Goal: Transaction & Acquisition: Purchase product/service

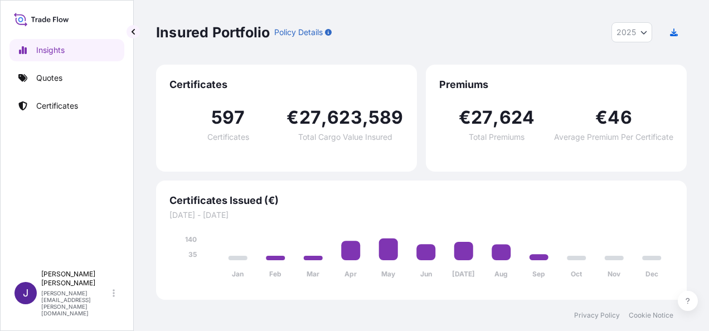
select select "2025"
click at [67, 80] on link "Quotes" at bounding box center [66, 78] width 115 height 22
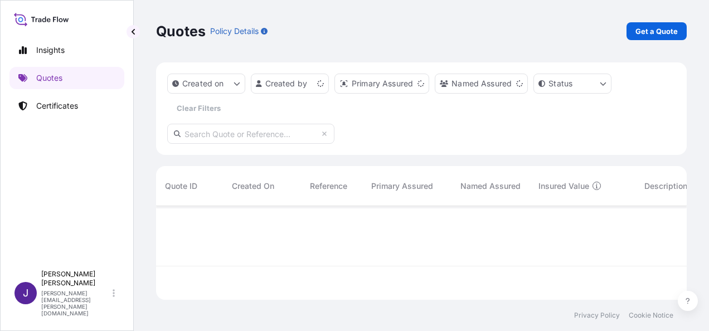
scroll to position [91, 522]
click at [652, 33] on p "Get a Quote" at bounding box center [657, 31] width 42 height 11
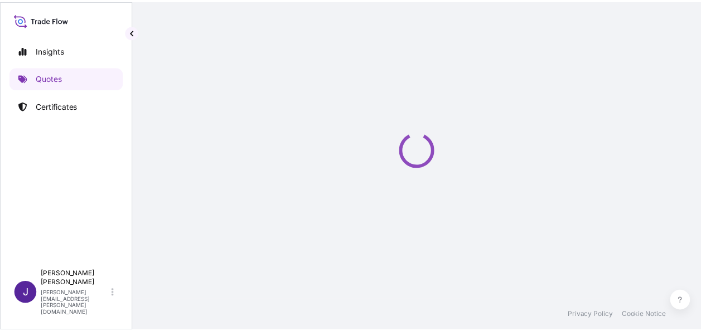
scroll to position [18, 0]
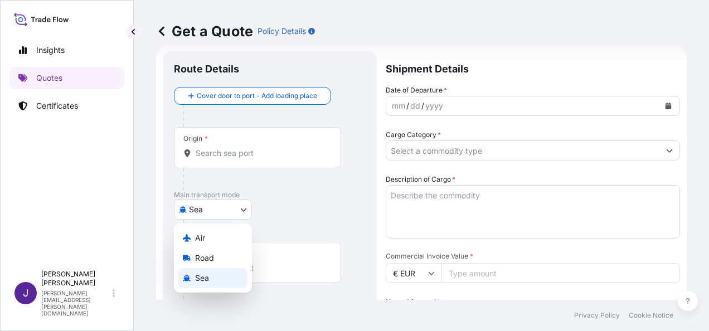
click at [207, 212] on body "Insights Quotes Certificates J [PERSON_NAME] [PERSON_NAME][EMAIL_ADDRESS][PERSO…" at bounding box center [354, 165] width 709 height 331
click at [196, 238] on span "Air" at bounding box center [200, 238] width 10 height 11
select select "Air"
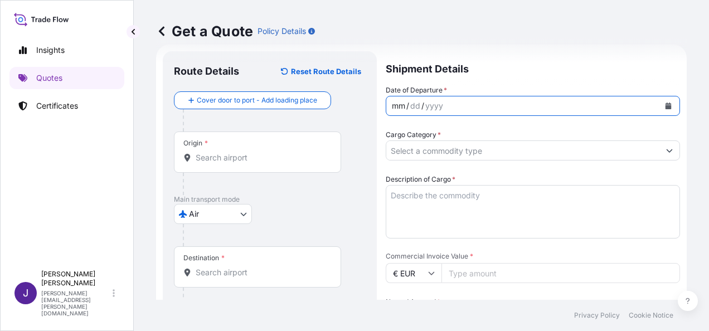
click at [542, 110] on div "mm / dd / yyyy" at bounding box center [523, 106] width 273 height 20
click at [664, 103] on button "Calendar" at bounding box center [669, 106] width 18 height 18
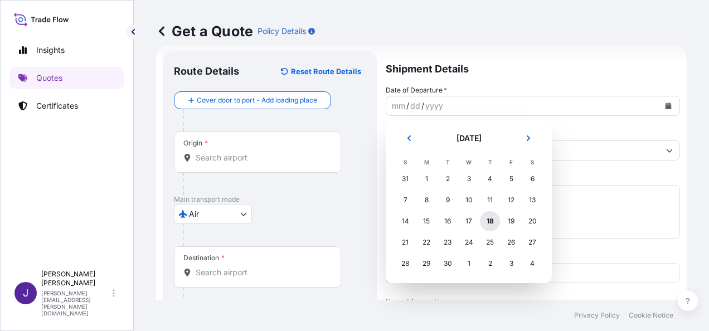
click at [489, 218] on div "18" at bounding box center [490, 221] width 20 height 20
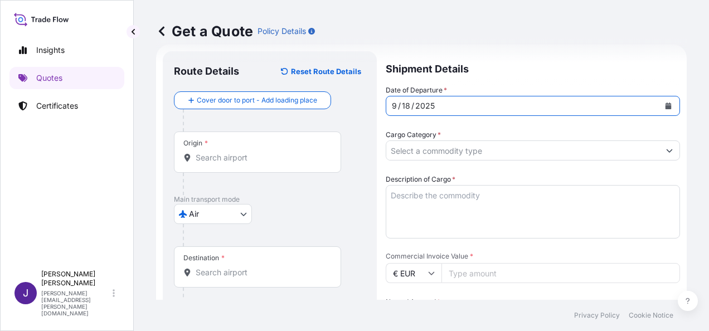
click at [246, 156] on input "Origin *" at bounding box center [262, 157] width 132 height 11
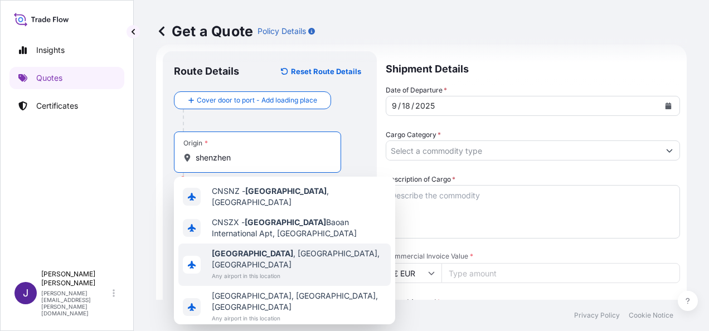
click at [308, 250] on span "[GEOGRAPHIC_DATA] , [GEOGRAPHIC_DATA], [GEOGRAPHIC_DATA]" at bounding box center [299, 259] width 175 height 22
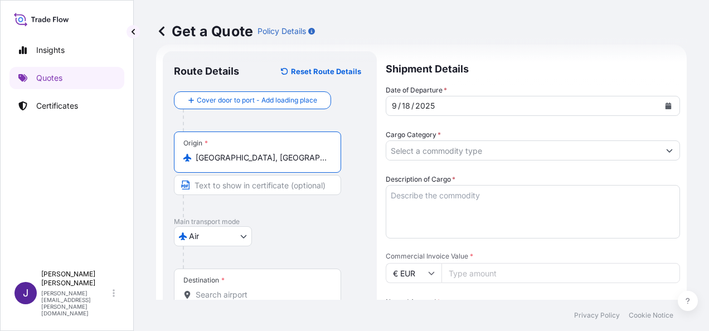
type input "[GEOGRAPHIC_DATA], [GEOGRAPHIC_DATA], [GEOGRAPHIC_DATA]"
click at [277, 286] on div "Destination *" at bounding box center [257, 289] width 167 height 41
click at [277, 289] on input "Destination *" at bounding box center [262, 294] width 132 height 11
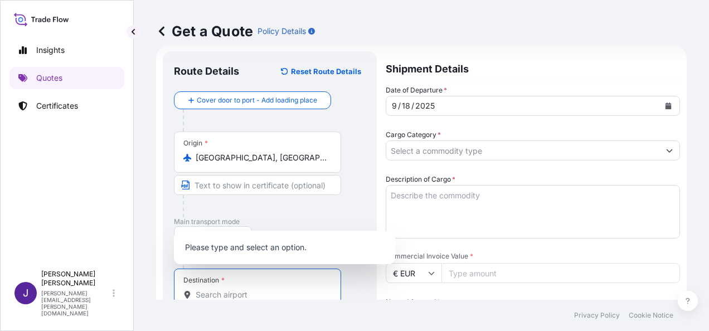
click at [236, 289] on input "Destination * Please select a destination" at bounding box center [262, 294] width 132 height 11
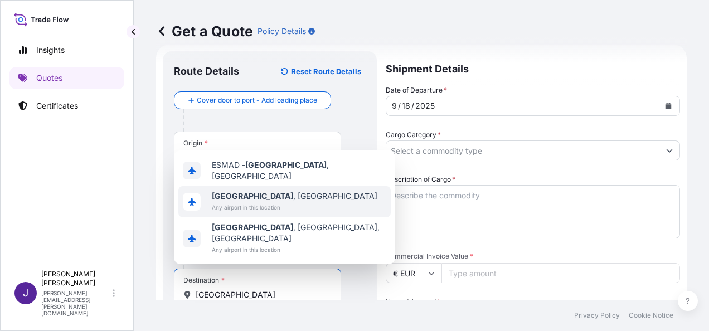
click at [223, 213] on span "Any airport in this location" at bounding box center [295, 207] width 166 height 11
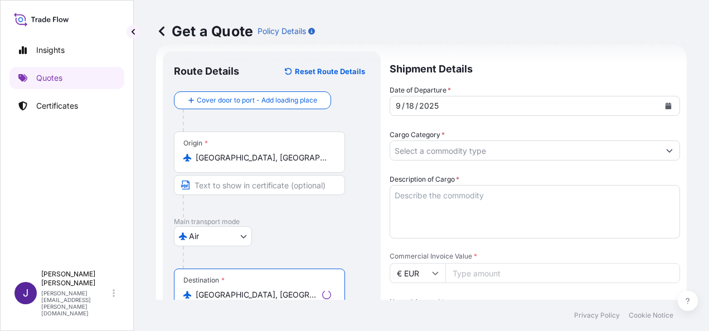
type input "[GEOGRAPHIC_DATA], [GEOGRAPHIC_DATA]"
click at [539, 140] on div "Cargo Category *" at bounding box center [535, 144] width 291 height 31
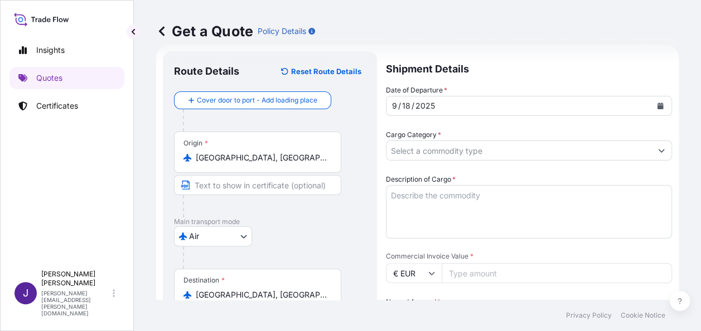
click at [538, 149] on input "Cargo Category *" at bounding box center [519, 151] width 265 height 20
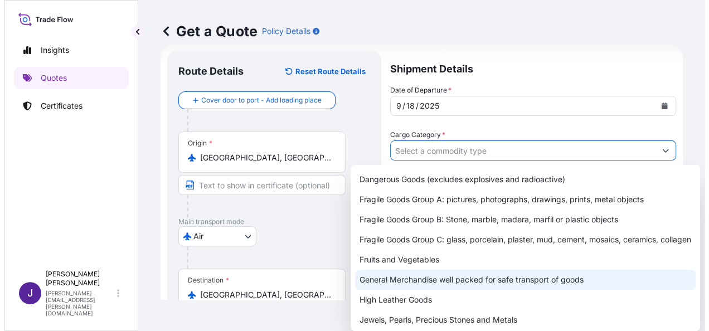
scroll to position [56, 0]
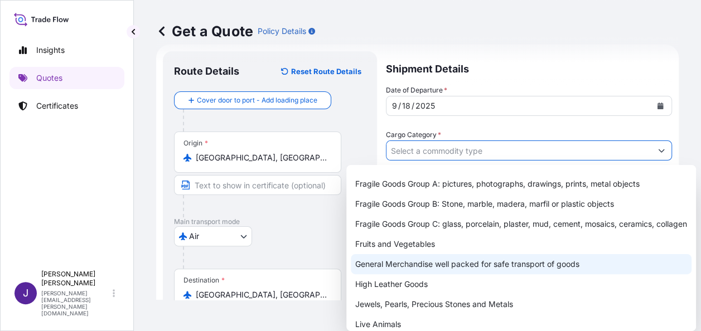
click at [419, 274] on div "General Merchandise well packed for safe transport of goods" at bounding box center [521, 264] width 341 height 20
type input "General Merchandise well packed for safe transport of goods"
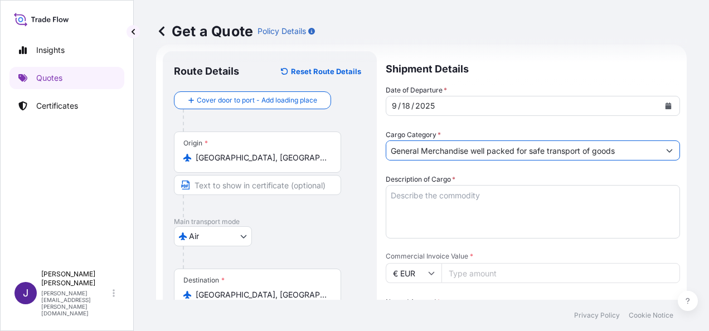
click at [451, 210] on textarea "Description of Cargo *" at bounding box center [533, 212] width 295 height 54
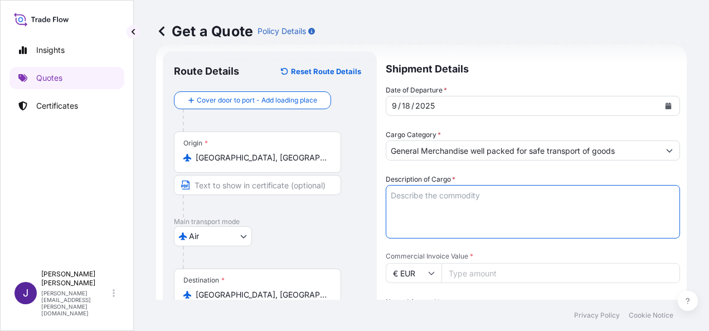
click at [419, 197] on textarea "Description of Cargo *" at bounding box center [533, 212] width 295 height 54
paste textarea "PEN PROTABLE BAG"
type textarea "PEN PROTABLE BAG"
click at [494, 274] on input "Commercial Invoice Value *" at bounding box center [561, 273] width 239 height 20
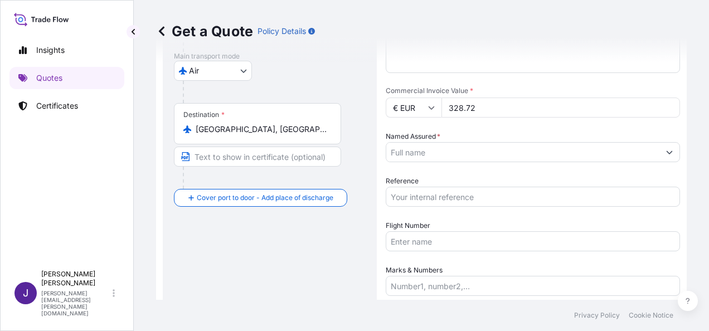
scroll to position [185, 0]
type input "328.72"
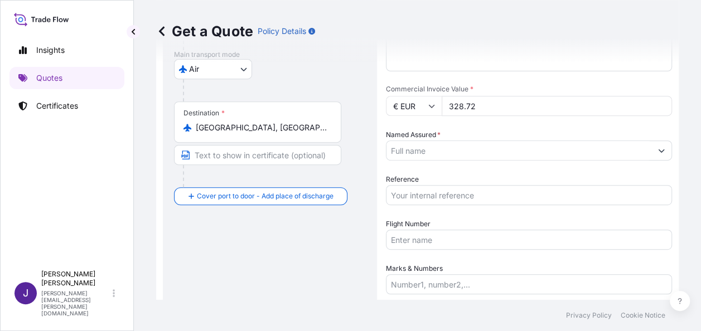
drag, startPoint x: 505, startPoint y: 151, endPoint x: 509, endPoint y: 157, distance: 7.0
click at [505, 151] on input "Named Assured *" at bounding box center [519, 151] width 265 height 20
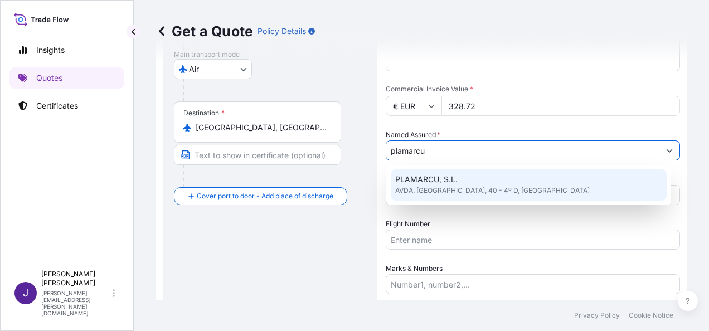
click at [501, 191] on span "AVDA. [GEOGRAPHIC_DATA], 40 - 4º D, [GEOGRAPHIC_DATA]" at bounding box center [492, 190] width 195 height 11
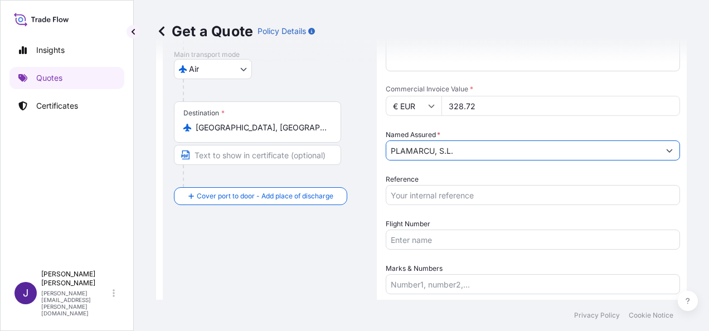
type input "PLAMARCU, S.L."
click at [496, 187] on input "Reference" at bounding box center [533, 195] width 295 height 20
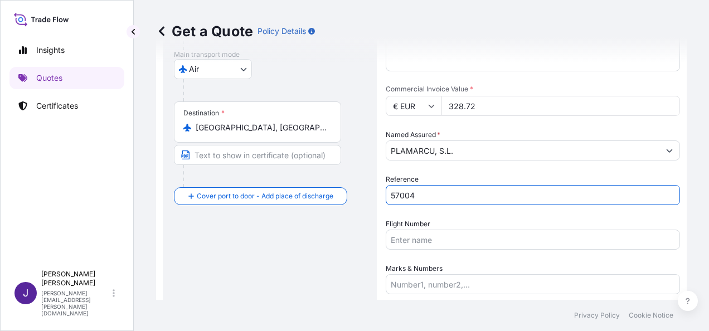
type input "57004"
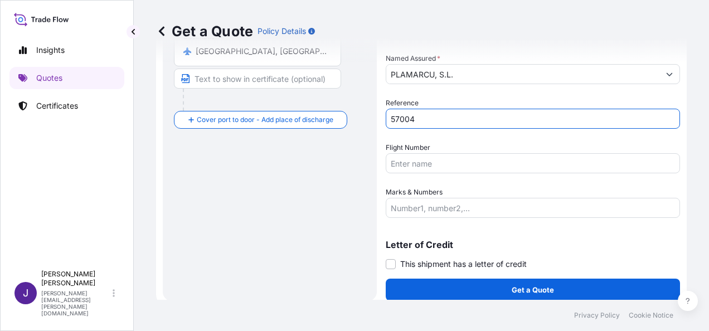
scroll to position [269, 0]
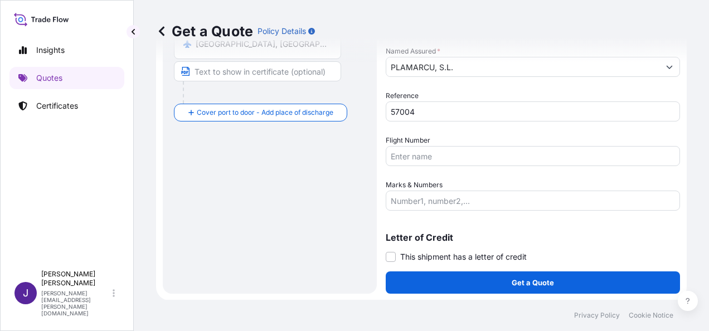
drag, startPoint x: 393, startPoint y: 255, endPoint x: 393, endPoint y: 268, distance: 12.3
click at [393, 255] on span at bounding box center [391, 257] width 10 height 10
click at [386, 251] on input "This shipment has a letter of credit" at bounding box center [386, 251] width 0 height 0
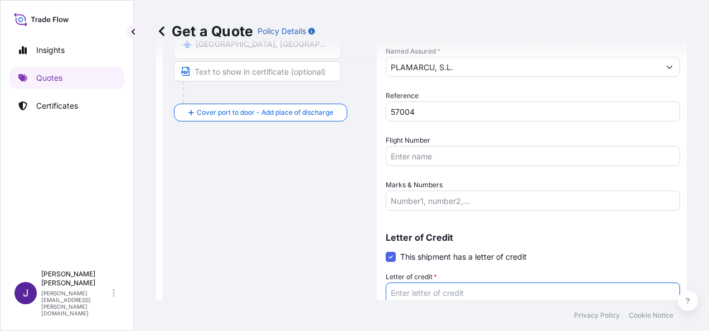
click at [411, 291] on textarea "Letter of credit *" at bounding box center [533, 310] width 295 height 54
paste textarea "PLAMARCU, [PERSON_NAME]. [GEOGRAPHIC_DATA], 40 - 4º D"
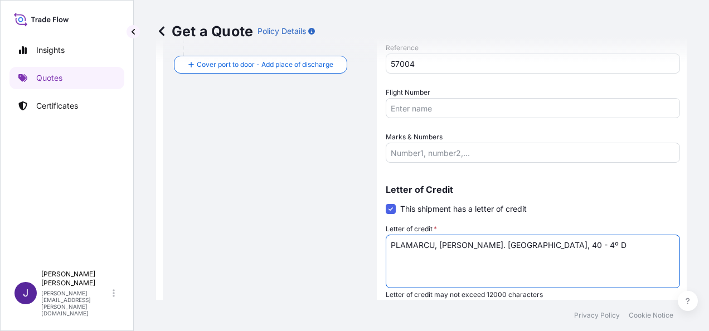
scroll to position [354, 0]
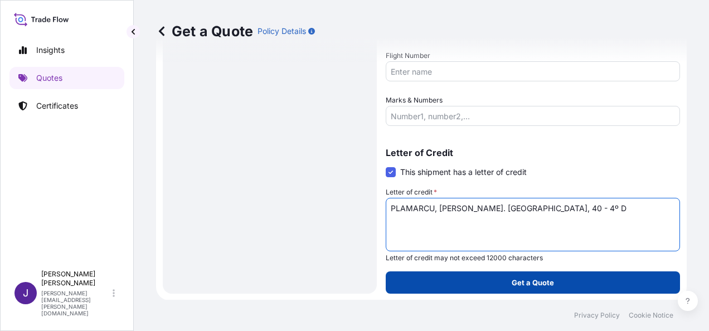
type textarea "PLAMARCU, [PERSON_NAME]. [GEOGRAPHIC_DATA], 40 - 4º D"
click at [565, 289] on button "Get a Quote" at bounding box center [533, 283] width 295 height 22
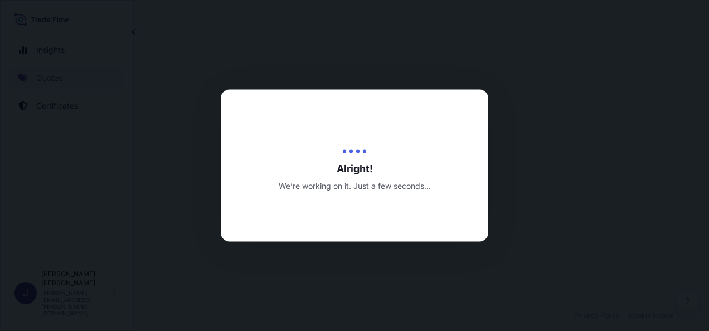
select select "Air"
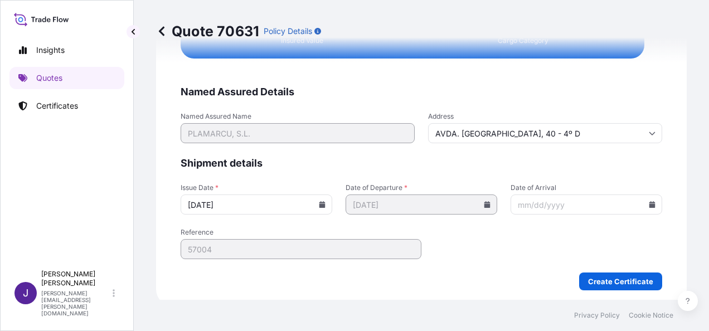
scroll to position [2246, 0]
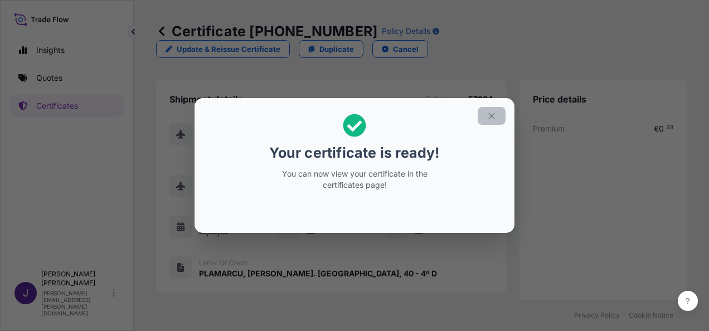
click at [495, 117] on icon "button" at bounding box center [492, 116] width 10 height 10
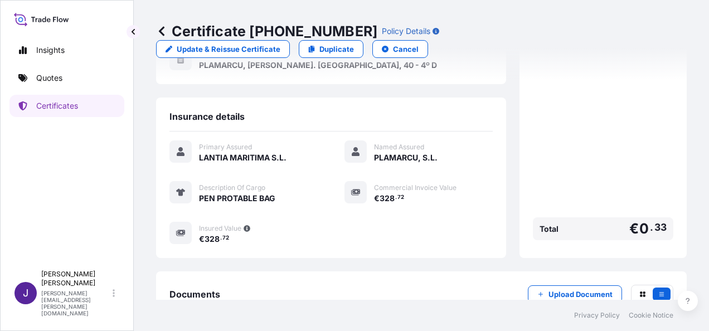
scroll to position [264, 0]
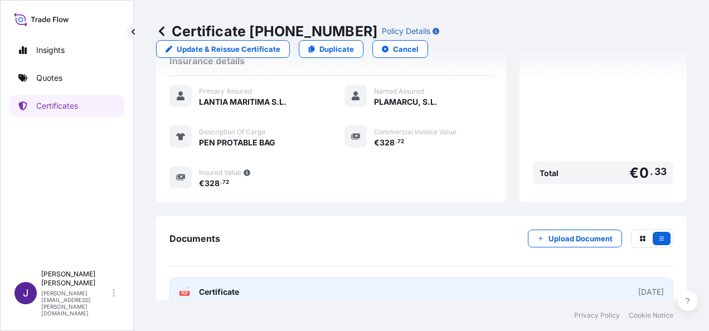
click at [484, 278] on link "PDF Certificate [DATE]" at bounding box center [422, 292] width 504 height 29
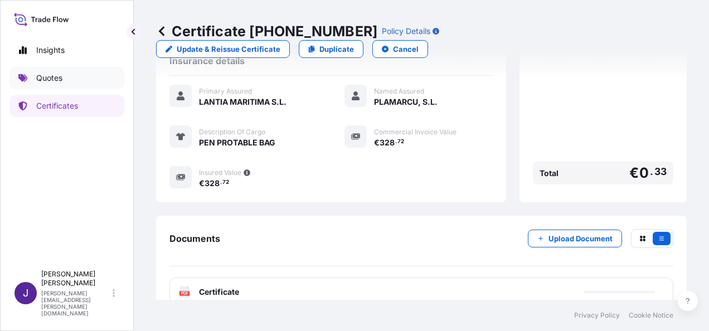
click at [33, 79] on link "Quotes" at bounding box center [66, 78] width 115 height 22
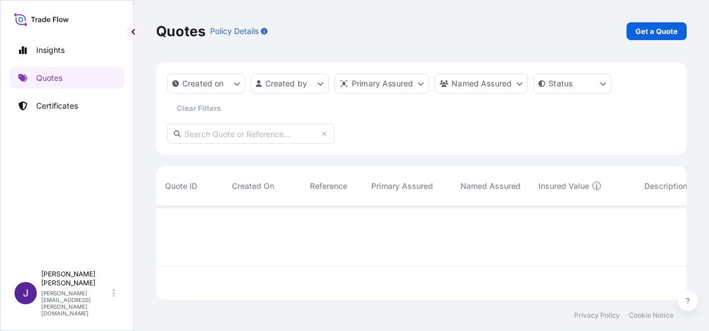
scroll to position [91, 522]
click at [679, 24] on link "Get a Quote" at bounding box center [657, 31] width 60 height 18
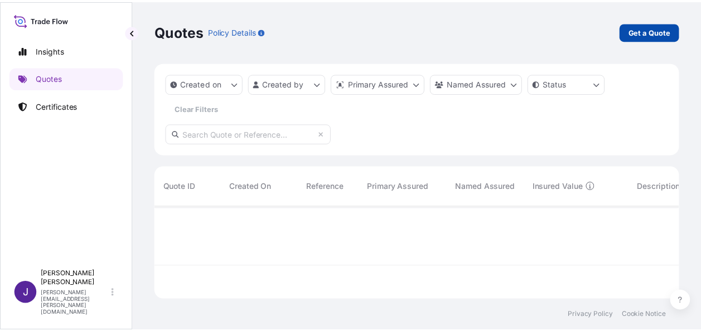
scroll to position [18, 0]
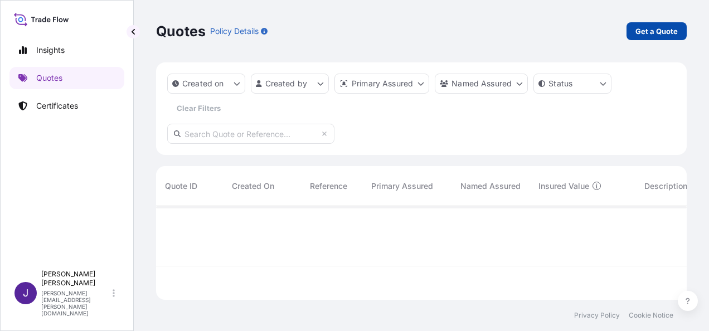
select select "Sea"
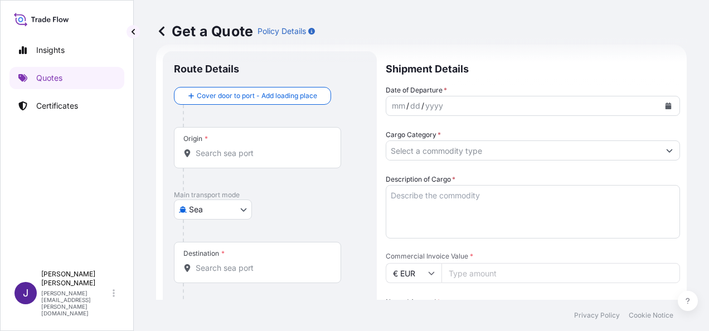
click at [317, 155] on input "Origin *" at bounding box center [262, 153] width 132 height 11
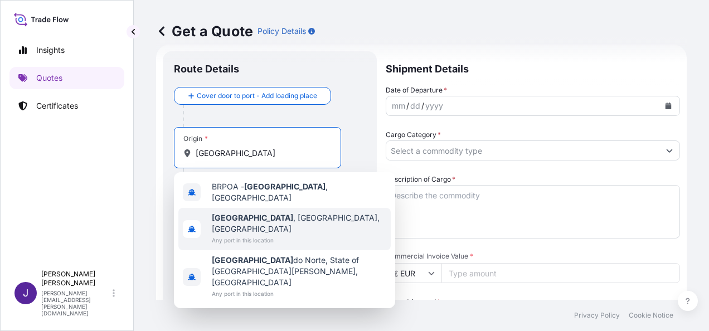
click at [282, 216] on span "[GEOGRAPHIC_DATA] , [GEOGRAPHIC_DATA], [GEOGRAPHIC_DATA]" at bounding box center [299, 224] width 175 height 22
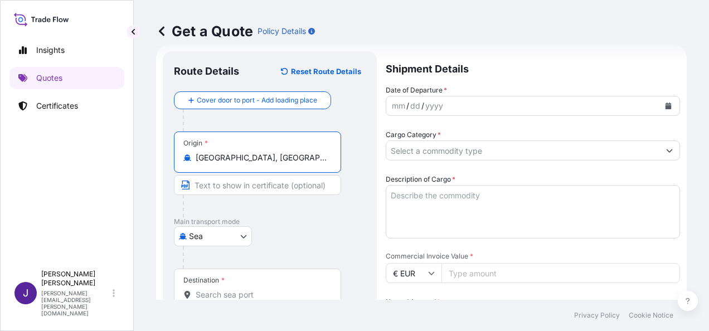
type input "[GEOGRAPHIC_DATA], [GEOGRAPHIC_DATA], [GEOGRAPHIC_DATA]"
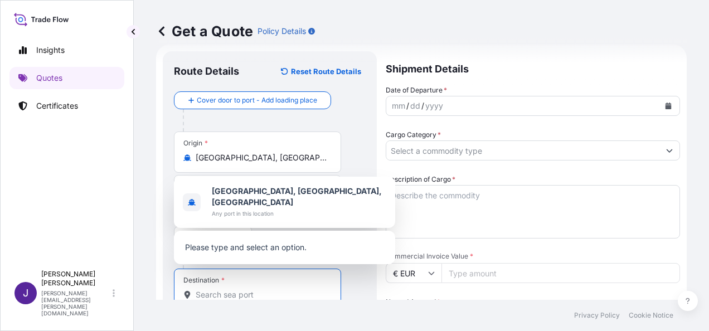
click at [291, 292] on input "Destination *" at bounding box center [262, 294] width 132 height 11
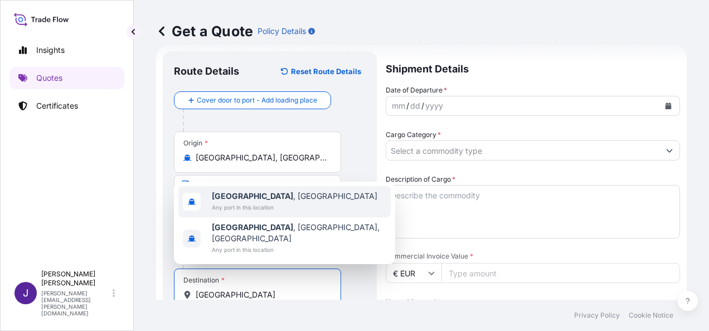
click at [242, 202] on span "[GEOGRAPHIC_DATA] , [GEOGRAPHIC_DATA]" at bounding box center [295, 196] width 166 height 11
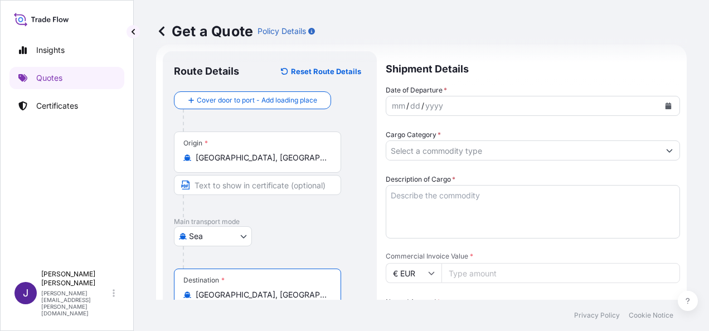
type input "[GEOGRAPHIC_DATA], [GEOGRAPHIC_DATA]"
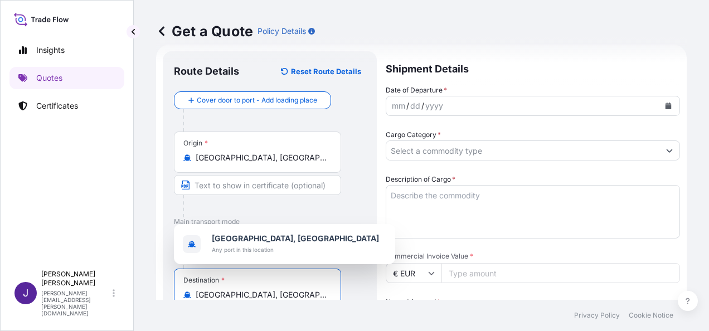
click at [666, 105] on icon "Calendar" at bounding box center [669, 106] width 6 height 7
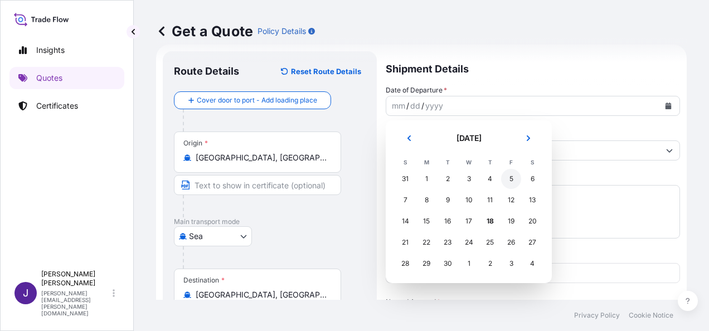
click at [516, 182] on div "5" at bounding box center [511, 179] width 20 height 20
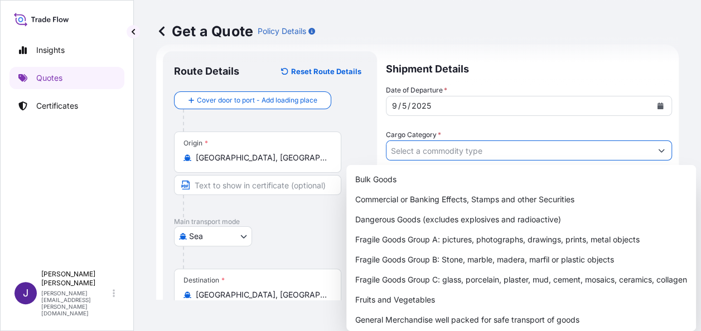
click at [506, 147] on input "Cargo Category *" at bounding box center [519, 151] width 265 height 20
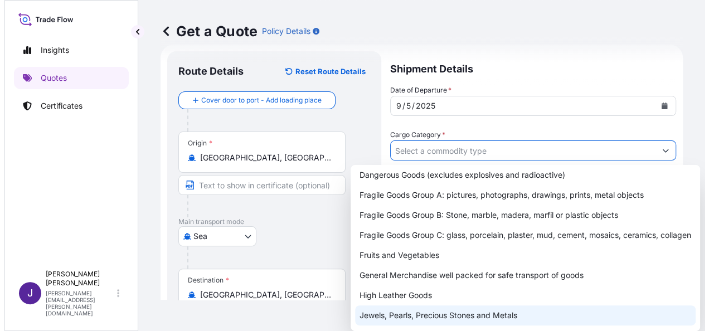
scroll to position [112, 0]
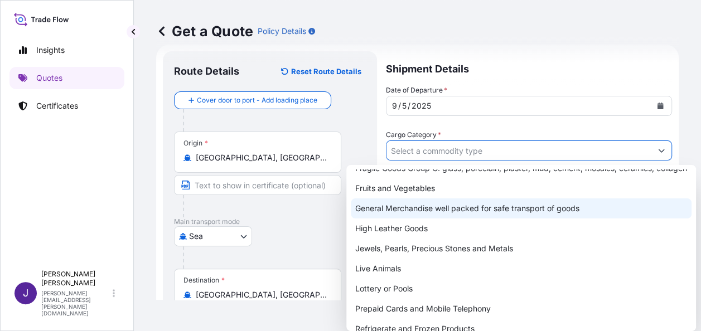
click at [413, 218] on div "General Merchandise well packed for safe transport of goods" at bounding box center [521, 209] width 341 height 20
type input "General Merchandise well packed for safe transport of goods"
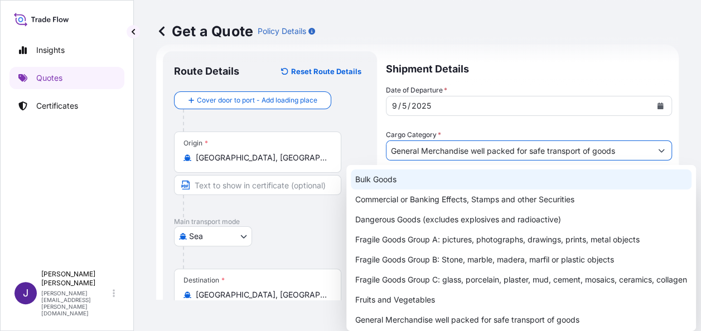
click at [538, 47] on div "Get a Quote Policy Details" at bounding box center [417, 31] width 523 height 62
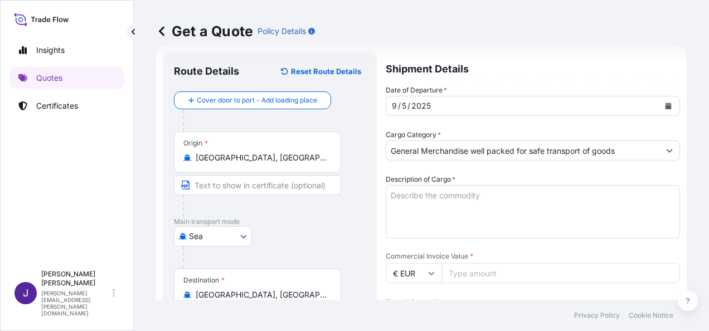
click at [464, 279] on input "Commercial Invoice Value *" at bounding box center [561, 273] width 239 height 20
type input "16670.08"
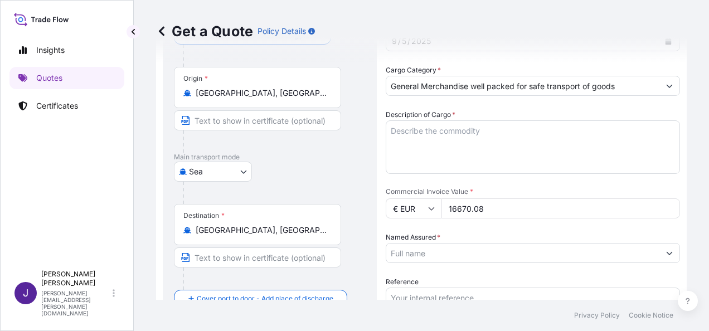
scroll to position [129, 0]
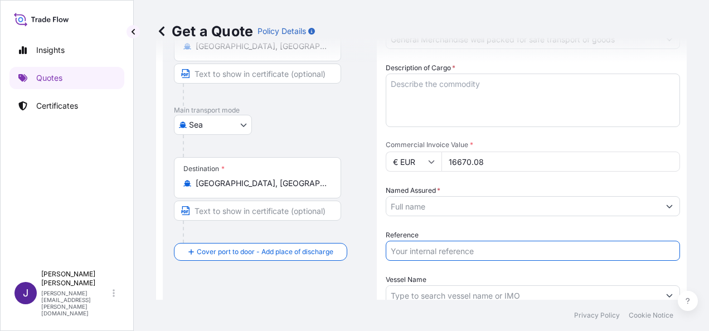
click at [418, 252] on input "Reference" at bounding box center [533, 251] width 295 height 20
type input "4"
type input "53893"
click at [436, 84] on textarea "Description of Cargo *" at bounding box center [533, 101] width 295 height 54
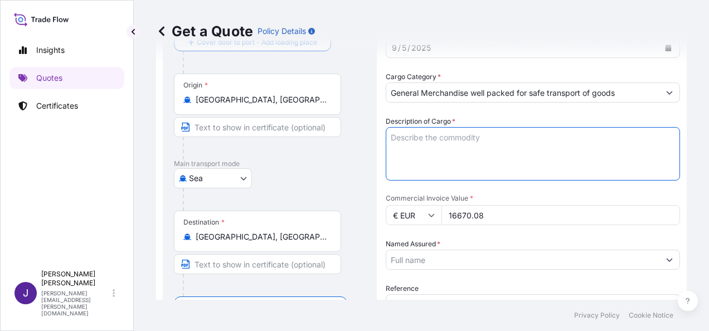
scroll to position [74, 0]
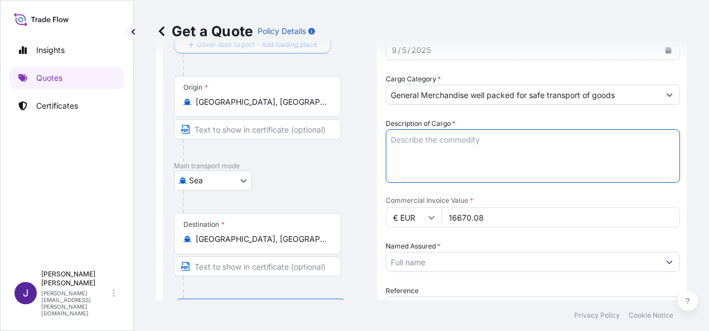
click at [440, 137] on textarea "Description of Cargo *" at bounding box center [533, 156] width 295 height 54
paste textarea "[PERSON_NAME]"
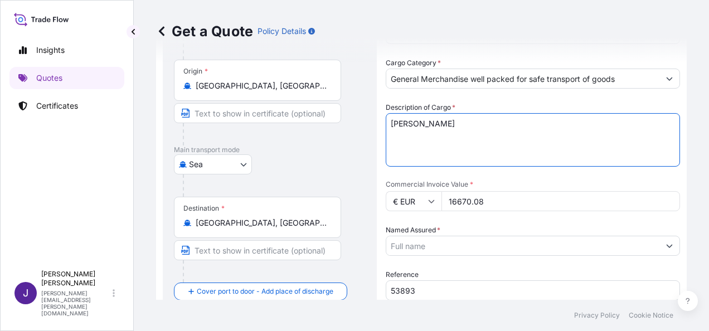
scroll to position [129, 0]
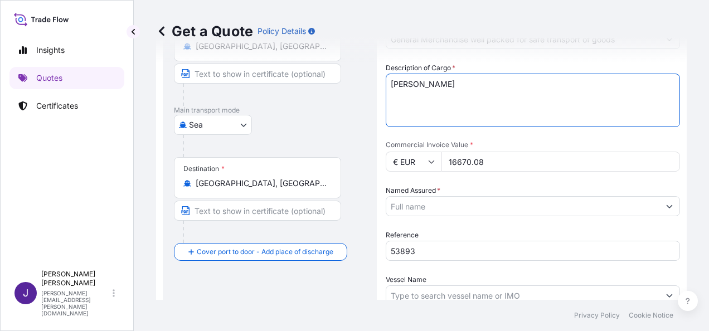
type textarea "[PERSON_NAME]"
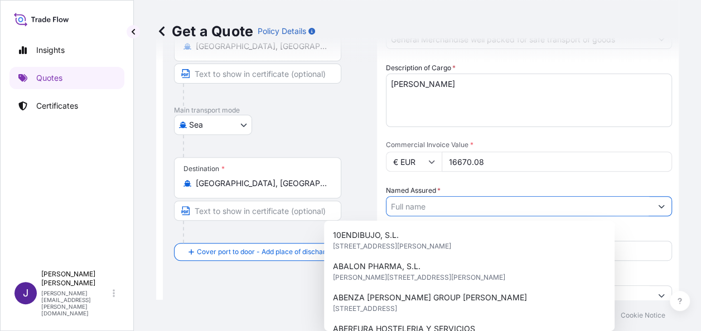
click at [427, 209] on input "Named Assured *" at bounding box center [519, 206] width 265 height 20
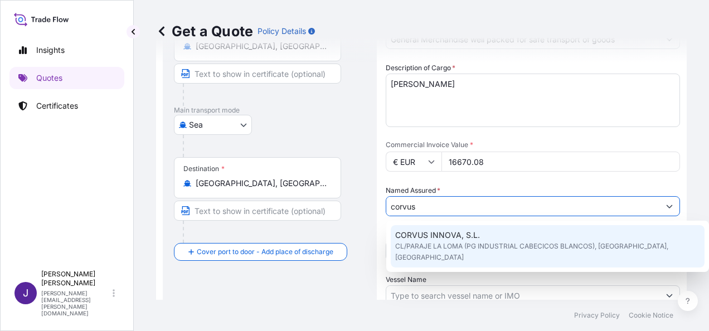
click at [437, 236] on span "CORVUS INNOVA, S.L." at bounding box center [437, 235] width 85 height 11
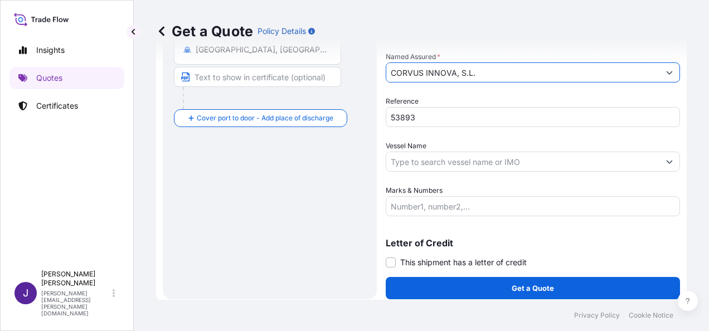
scroll to position [269, 0]
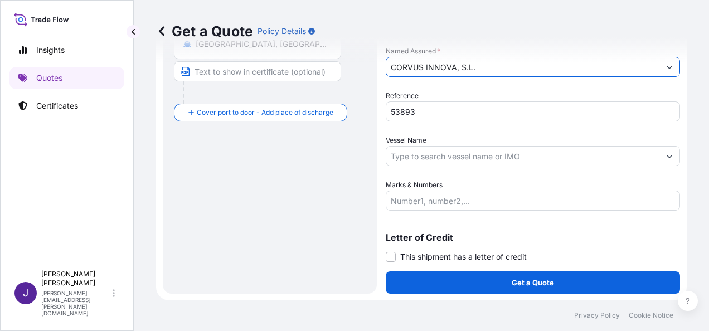
type input "CORVUS INNOVA, S.L."
click at [439, 156] on input "Vessel Name" at bounding box center [523, 156] width 273 height 20
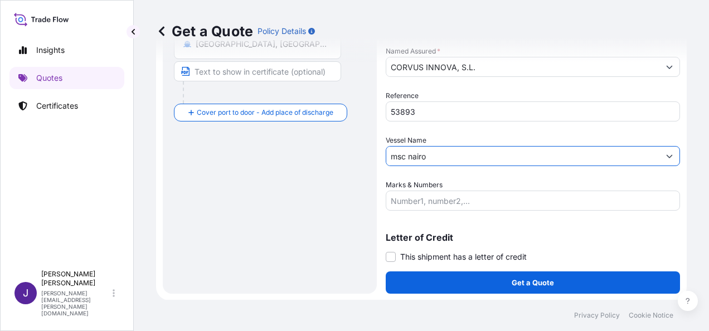
drag, startPoint x: 434, startPoint y: 158, endPoint x: 299, endPoint y: 166, distance: 135.2
click at [299, 166] on form "Route Details Reset Route Details Cover door to port - Add loading place Place …" at bounding box center [421, 47] width 531 height 507
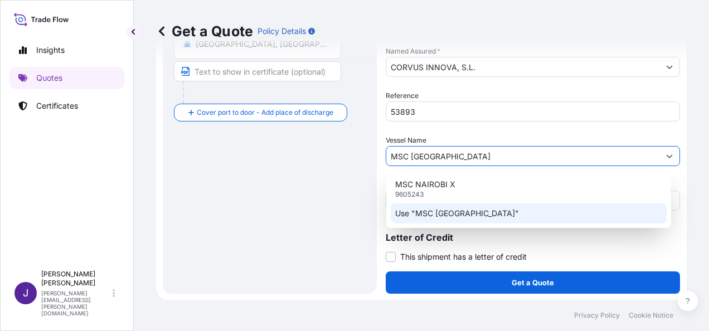
click at [455, 218] on p "Use "MSC [GEOGRAPHIC_DATA]"" at bounding box center [457, 213] width 124 height 11
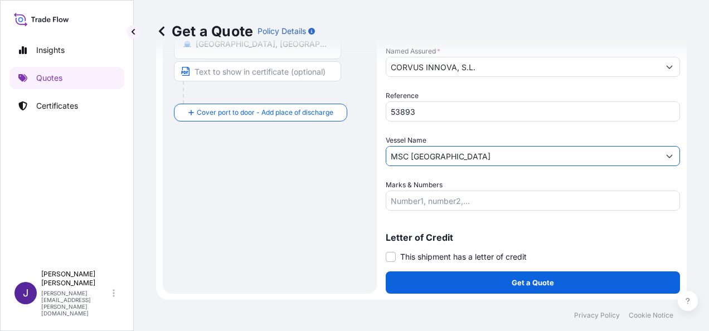
type input "MSC [GEOGRAPHIC_DATA]"
click at [457, 203] on input "Marks & Numbers" at bounding box center [533, 201] width 295 height 20
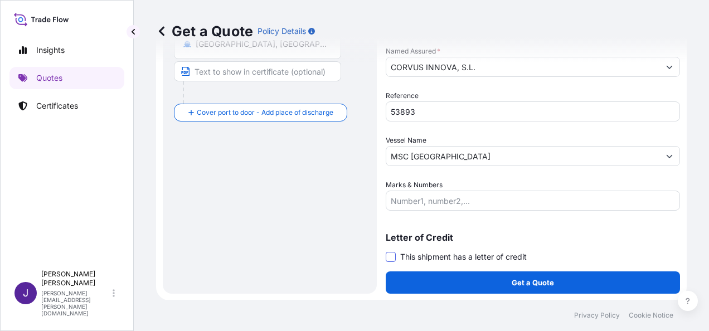
click at [392, 254] on span at bounding box center [391, 257] width 10 height 10
click at [386, 251] on input "This shipment has a letter of credit" at bounding box center [386, 251] width 0 height 0
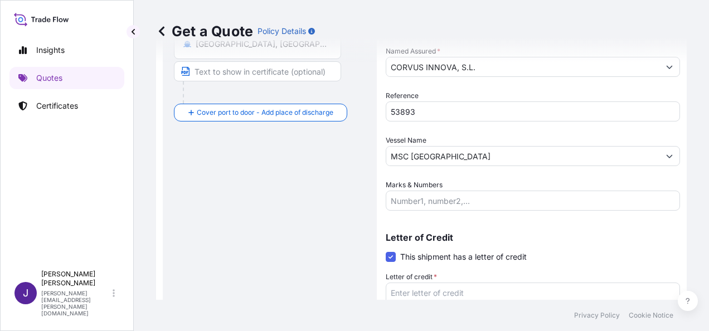
click at [422, 294] on textarea "Letter of credit *" at bounding box center [533, 310] width 295 height 54
paste textarea "CORVUS INNOVA S.L. CL/PARAJE LA LOMA (PG INDUSTRIAL CABECICOS BLANCOS), PARC. 1"
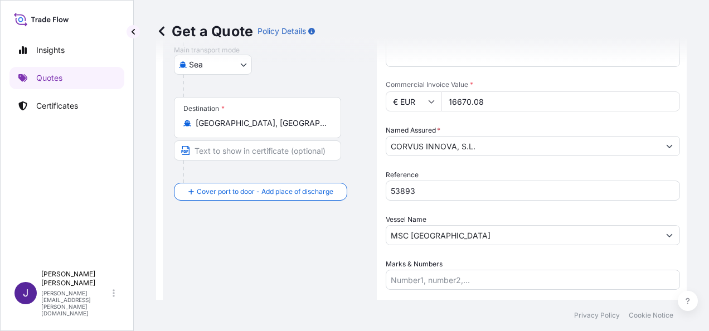
scroll to position [110, 0]
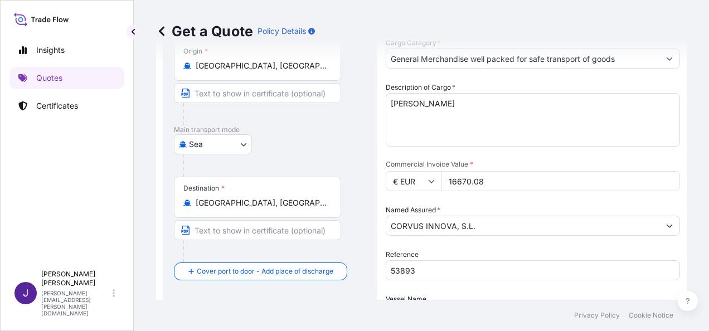
type textarea "CORVUS INNOVA S.L. CL/PARAJE LA LOMA (PG INDUSTRIAL CABECICOS BLANCOS), PARC. 1"
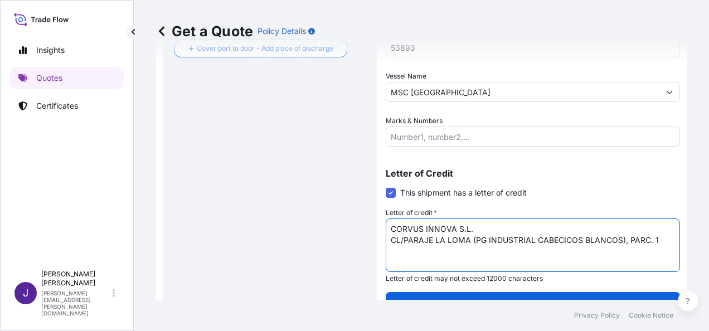
scroll to position [354, 0]
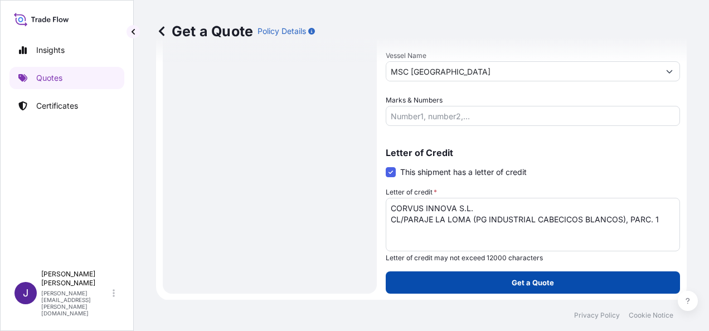
click at [546, 286] on p "Get a Quote" at bounding box center [533, 282] width 42 height 11
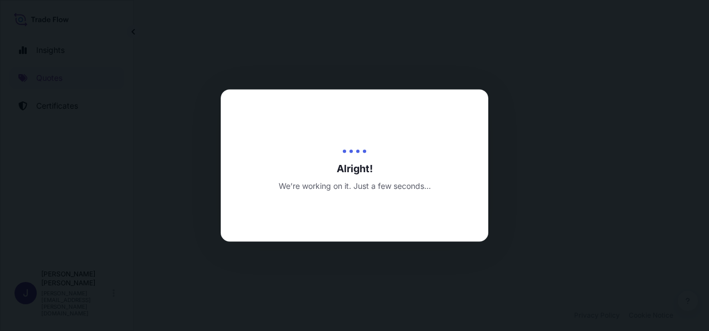
select select "Sea"
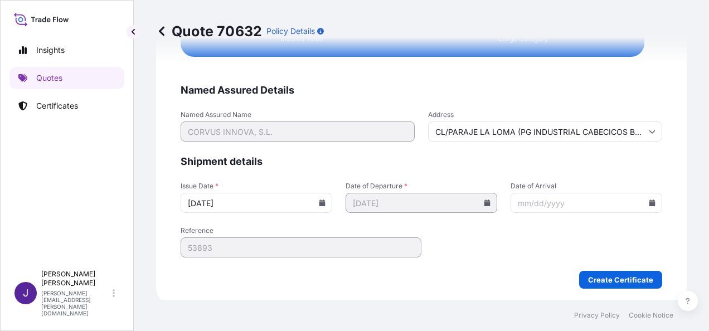
scroll to position [2277, 0]
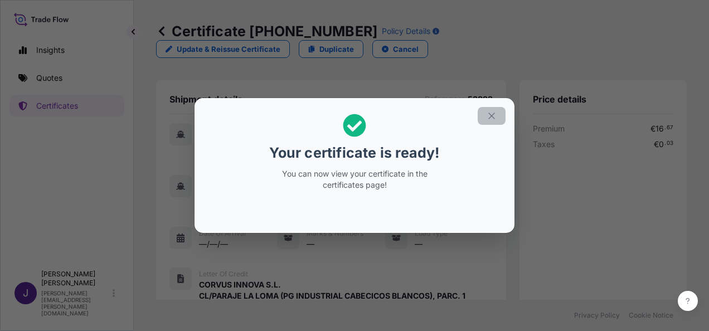
click at [496, 115] on icon "button" at bounding box center [492, 116] width 10 height 10
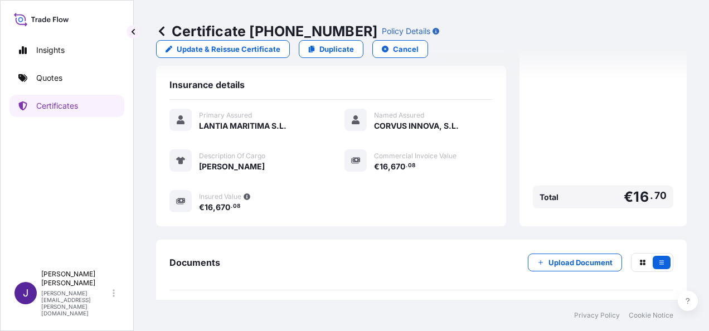
scroll to position [264, 0]
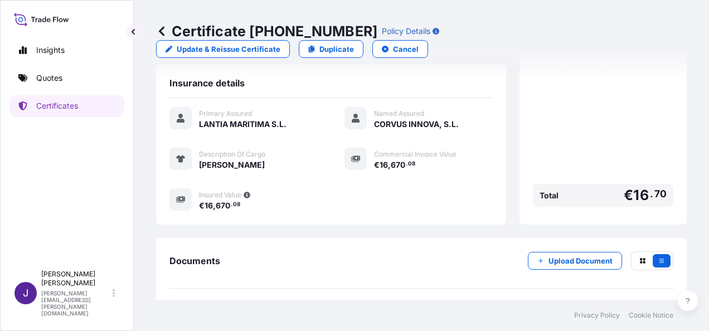
click at [329, 300] on link "PDF Certificate [DATE]" at bounding box center [422, 314] width 504 height 29
